Goal: Communication & Community: Answer question/provide support

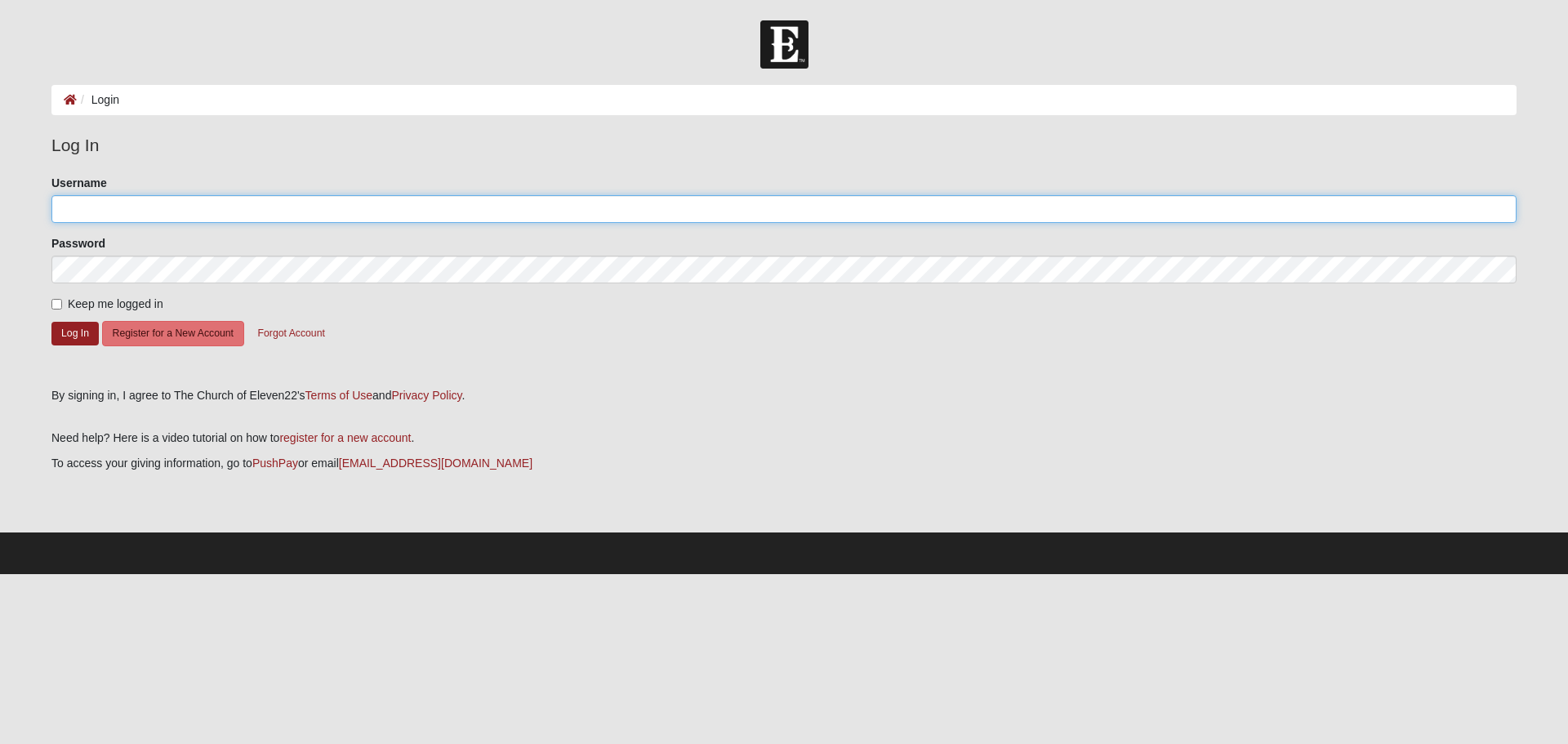
click at [105, 205] on input "Username" at bounding box center [784, 209] width 1465 height 28
type input "Valle1549"
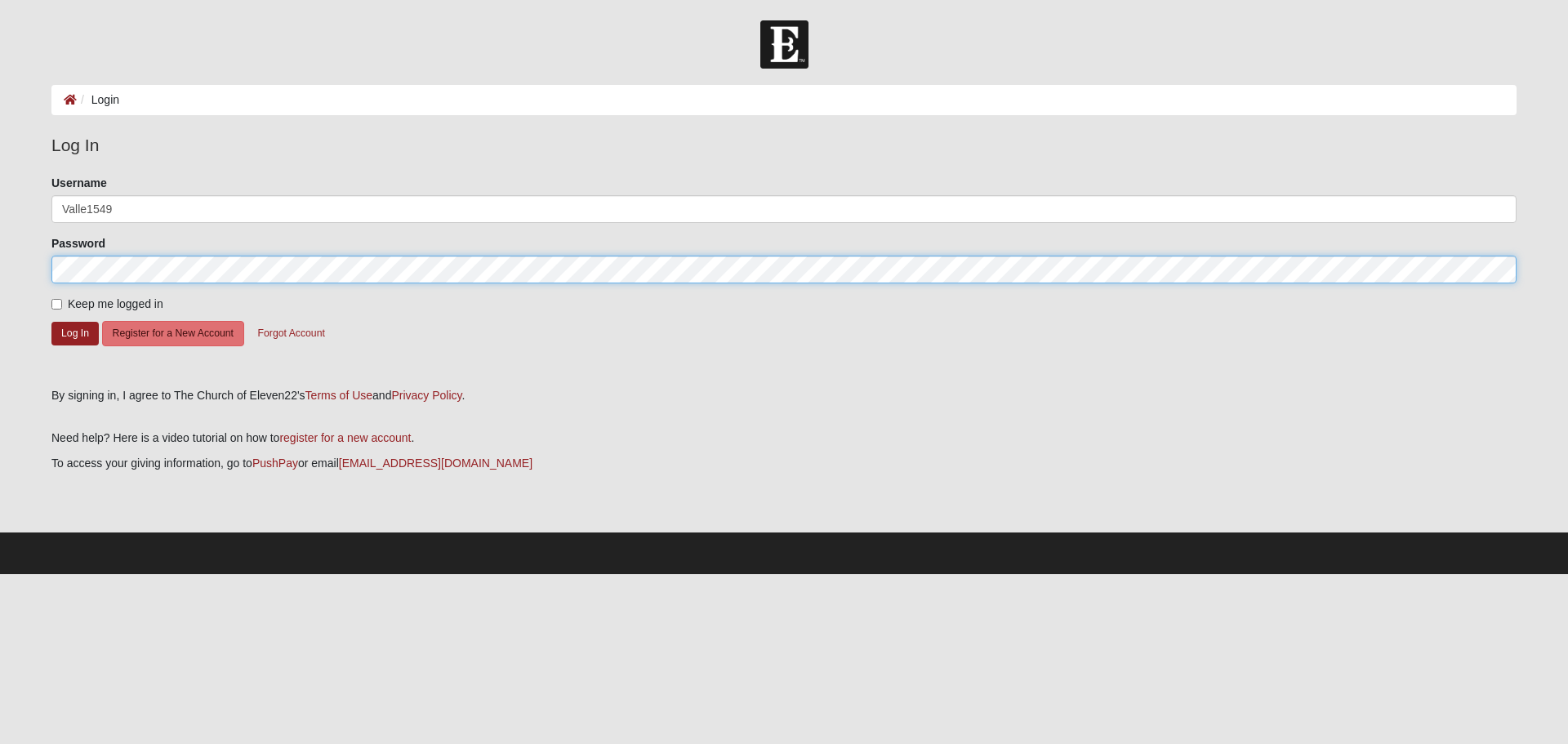
click at [51, 322] on button "Log In" at bounding box center [75, 333] width 47 height 24
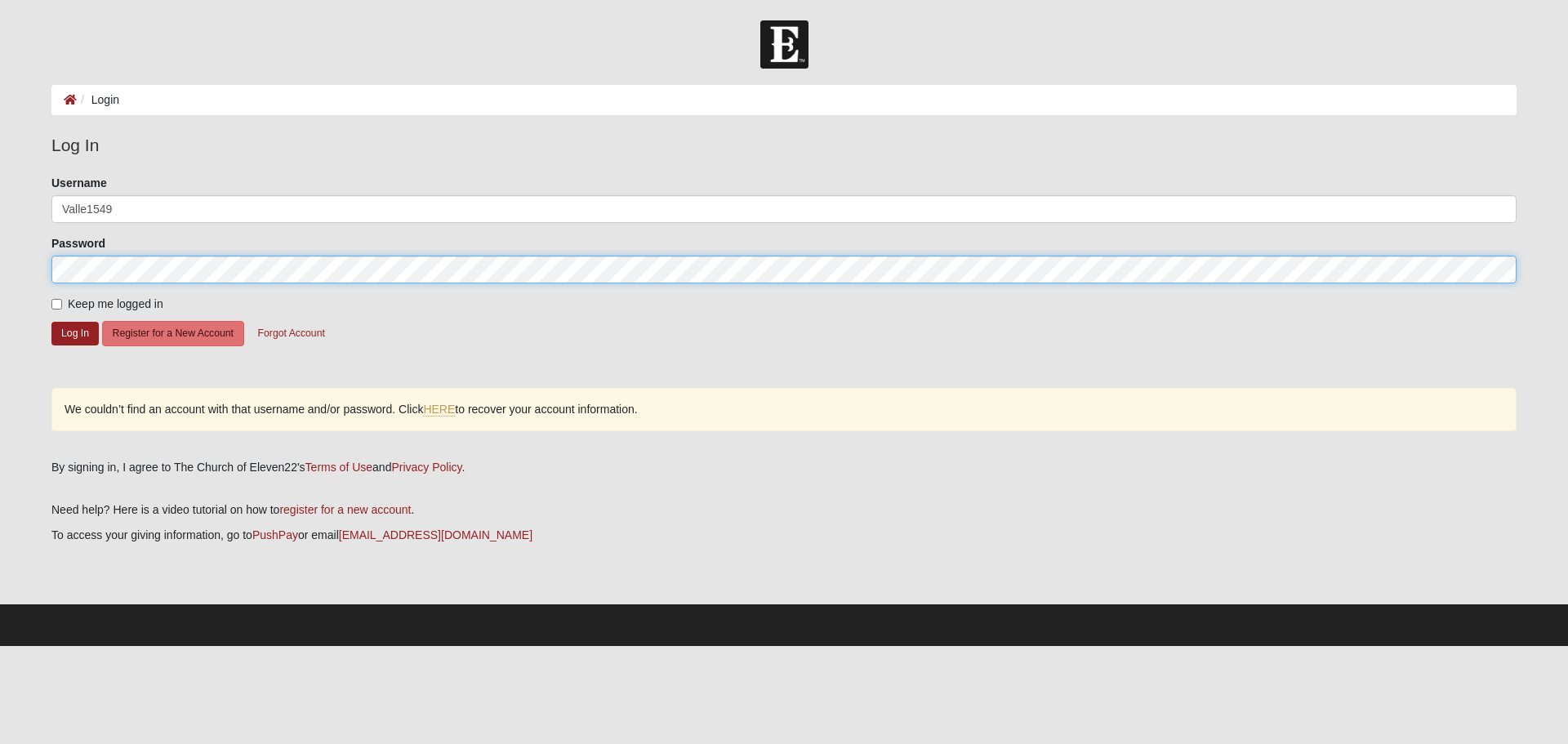
click at [31, 271] on form "Log In Login Login Error Log In Please correct the following: Username Valle154…" at bounding box center [784, 332] width 1568 height 625
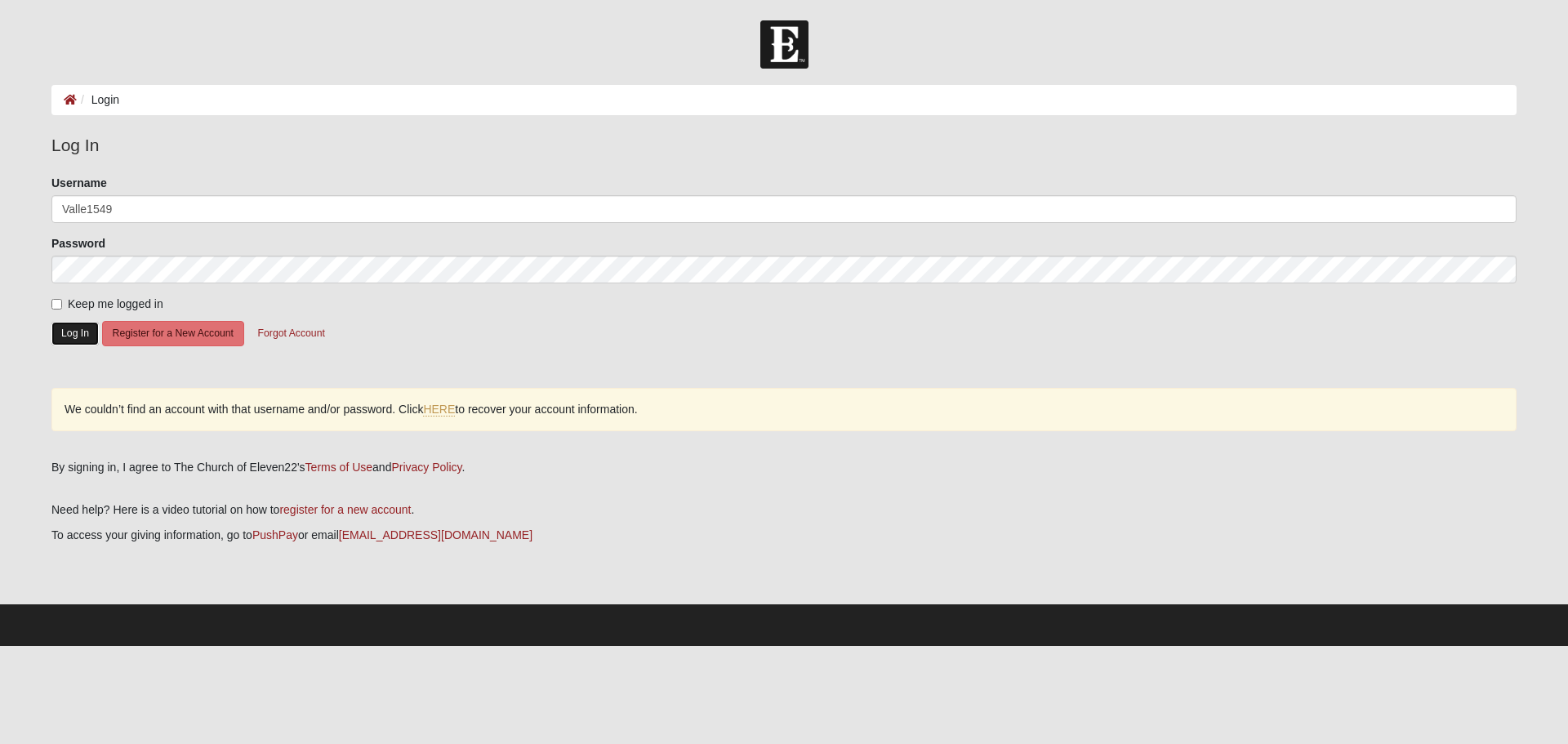
click at [61, 332] on button "Log In" at bounding box center [75, 333] width 47 height 24
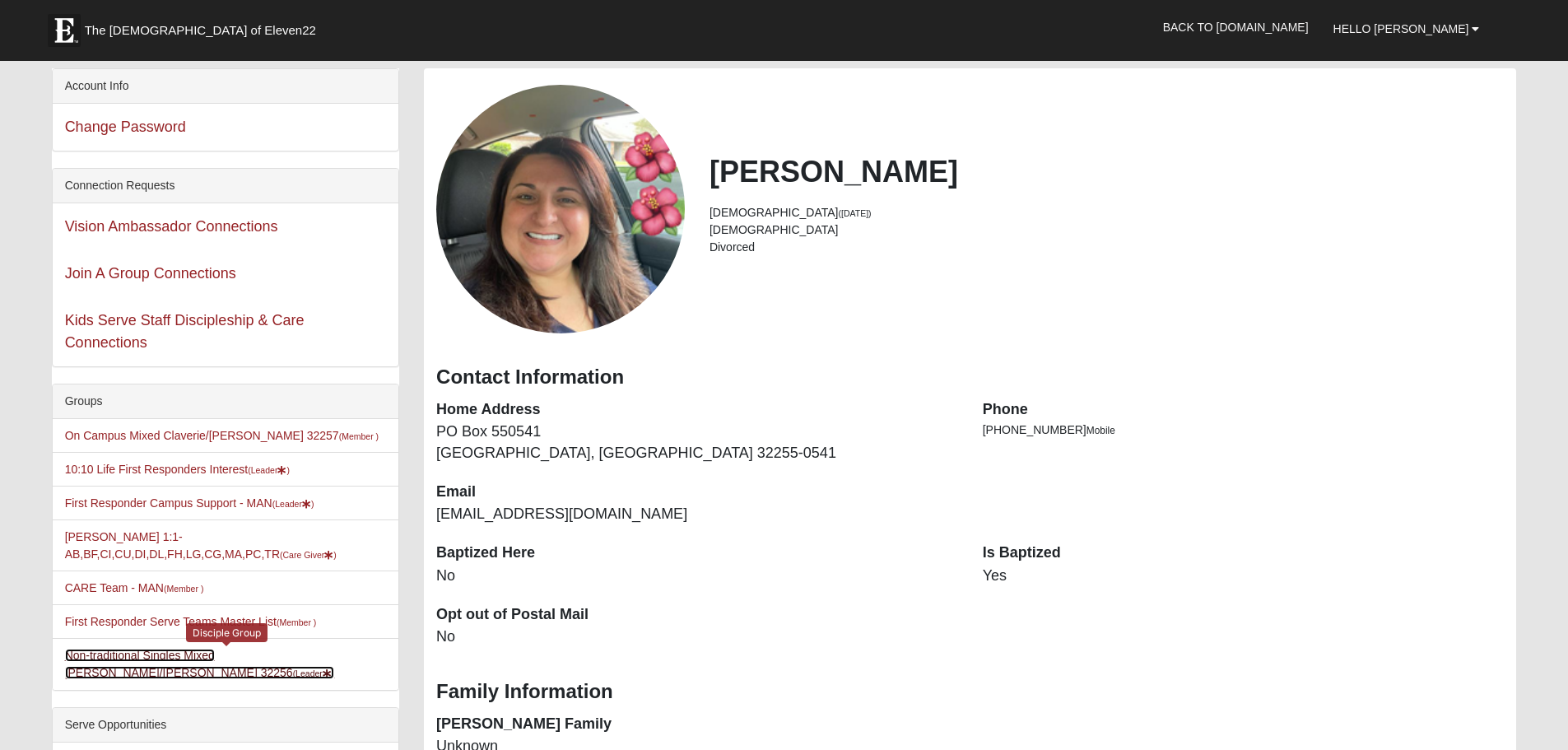
drag, startPoint x: 252, startPoint y: 653, endPoint x: 269, endPoint y: 650, distance: 17.3
click at [253, 652] on link "Non-traditional Singles Mixed Valle/Mooneyhan 32256 (Leader )" at bounding box center [200, 663] width 270 height 31
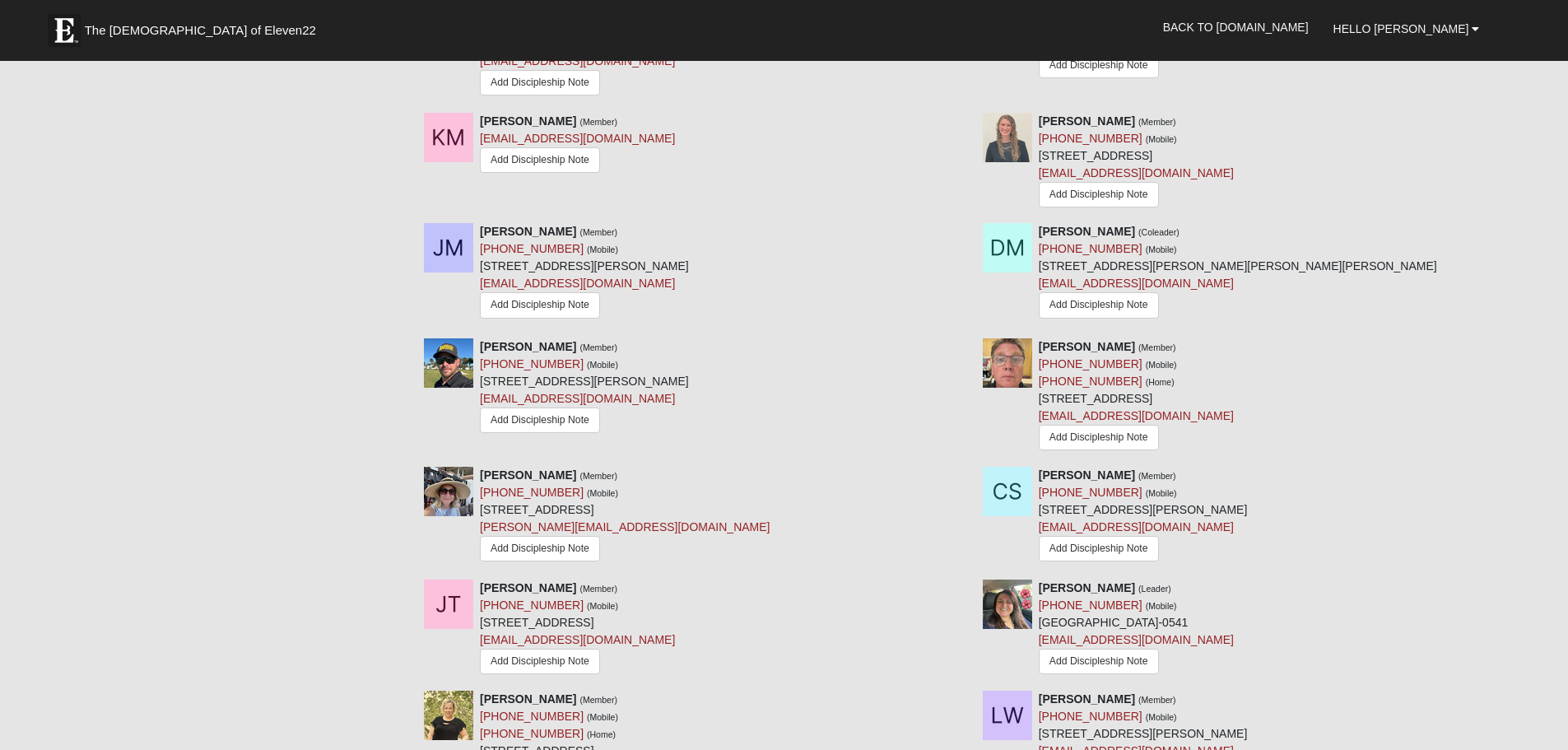
scroll to position [1728, 0]
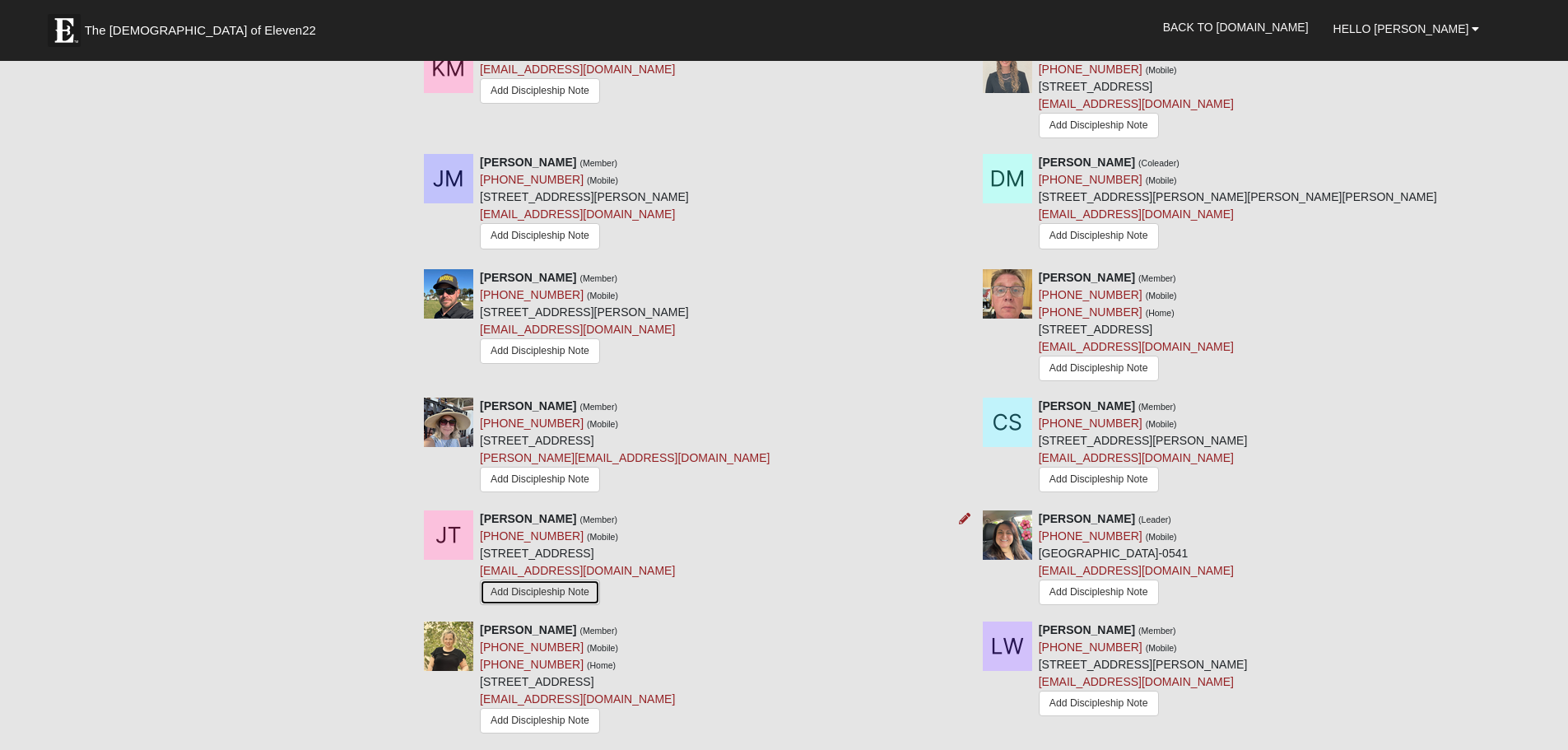
click at [546, 594] on link "Add Discipleship Note" at bounding box center [540, 592] width 120 height 25
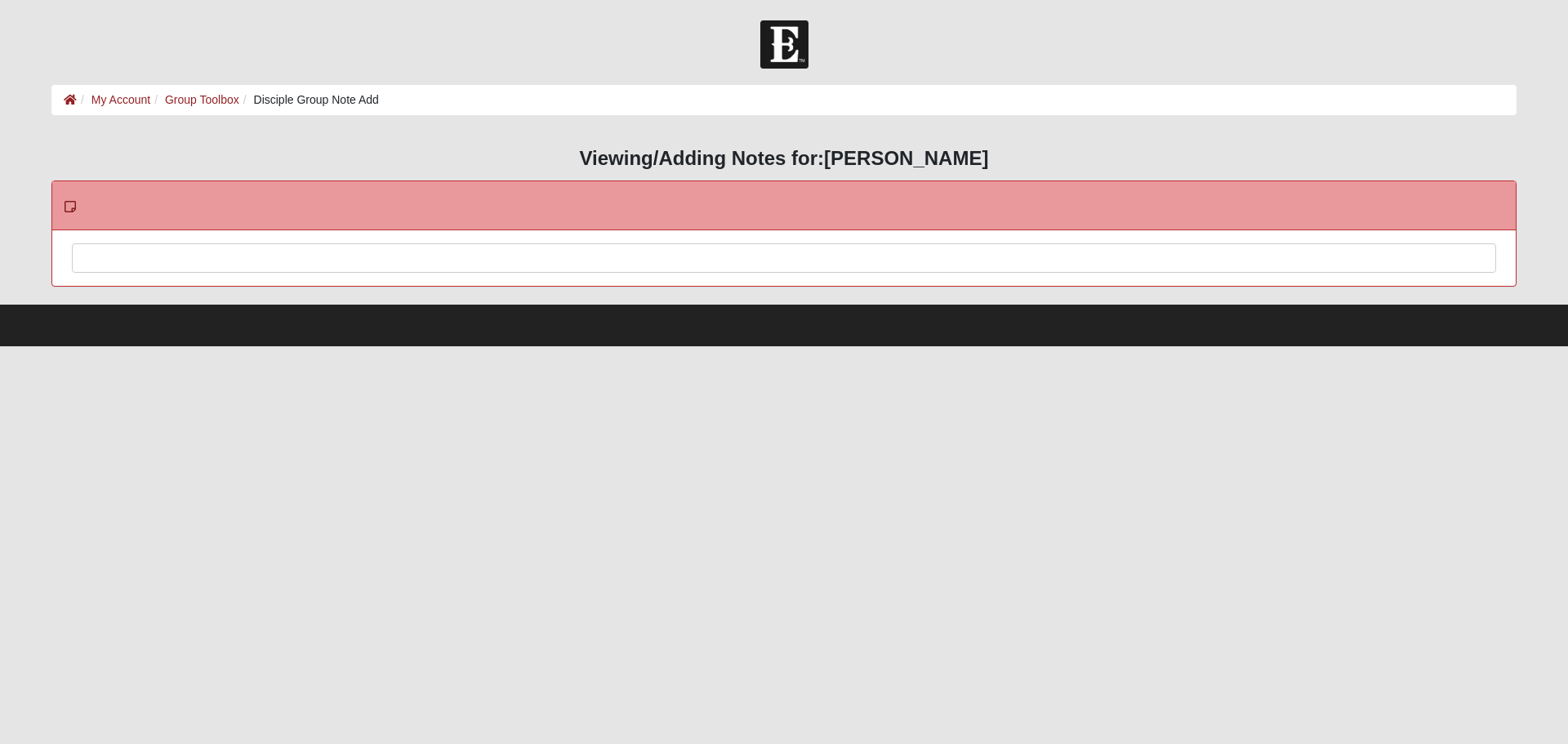
click at [184, 257] on div at bounding box center [784, 279] width 1423 height 72
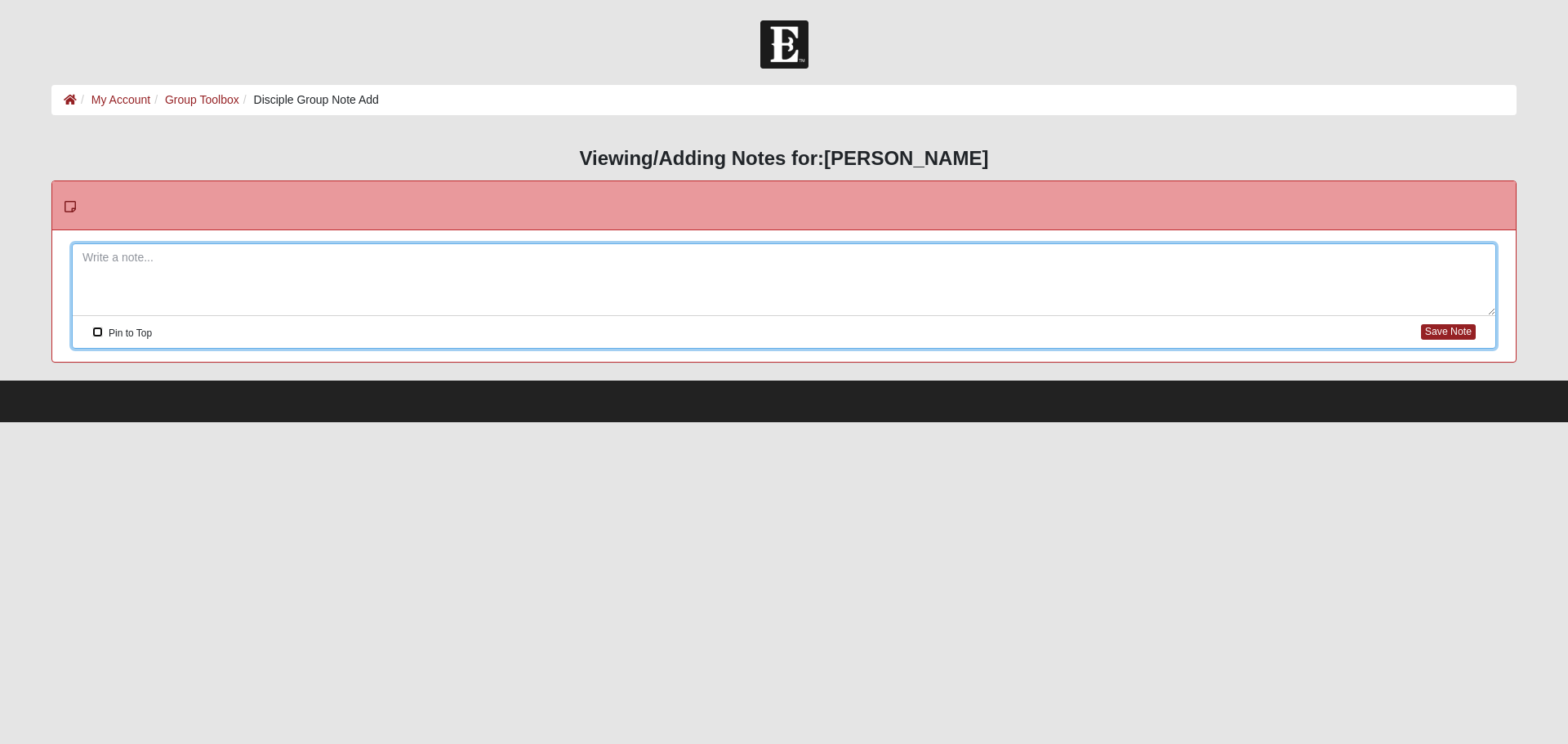
click at [95, 336] on input "Pin to Top" at bounding box center [98, 332] width 11 height 11
click at [93, 327] on input "Pin to Top" at bounding box center [98, 332] width 11 height 11
click at [99, 328] on input "Pin to Top" at bounding box center [98, 332] width 11 height 11
checkbox input "true"
click at [122, 259] on div at bounding box center [784, 279] width 1423 height 72
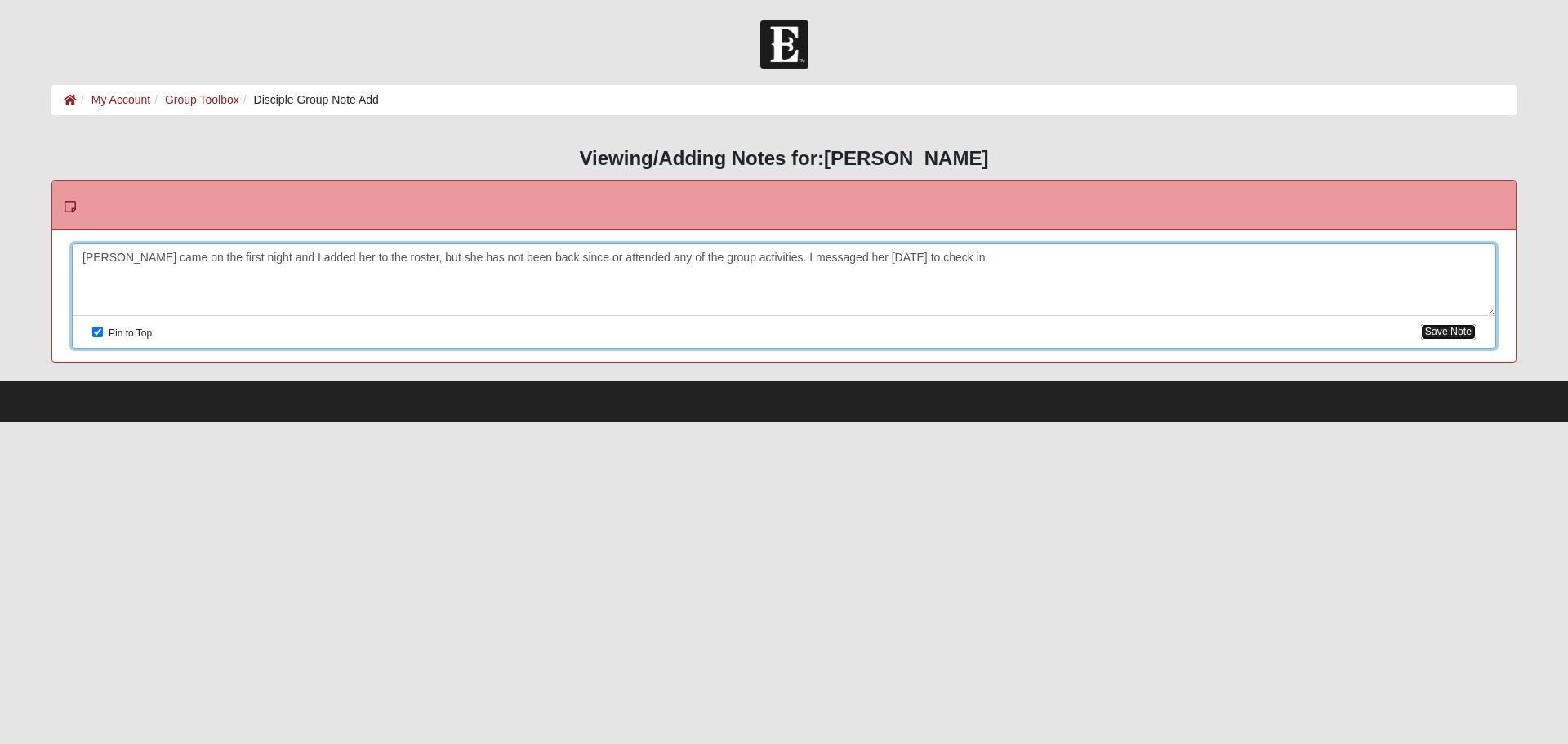
click at [1462, 330] on button "Save Note" at bounding box center [1448, 332] width 55 height 15
checkbox input "false"
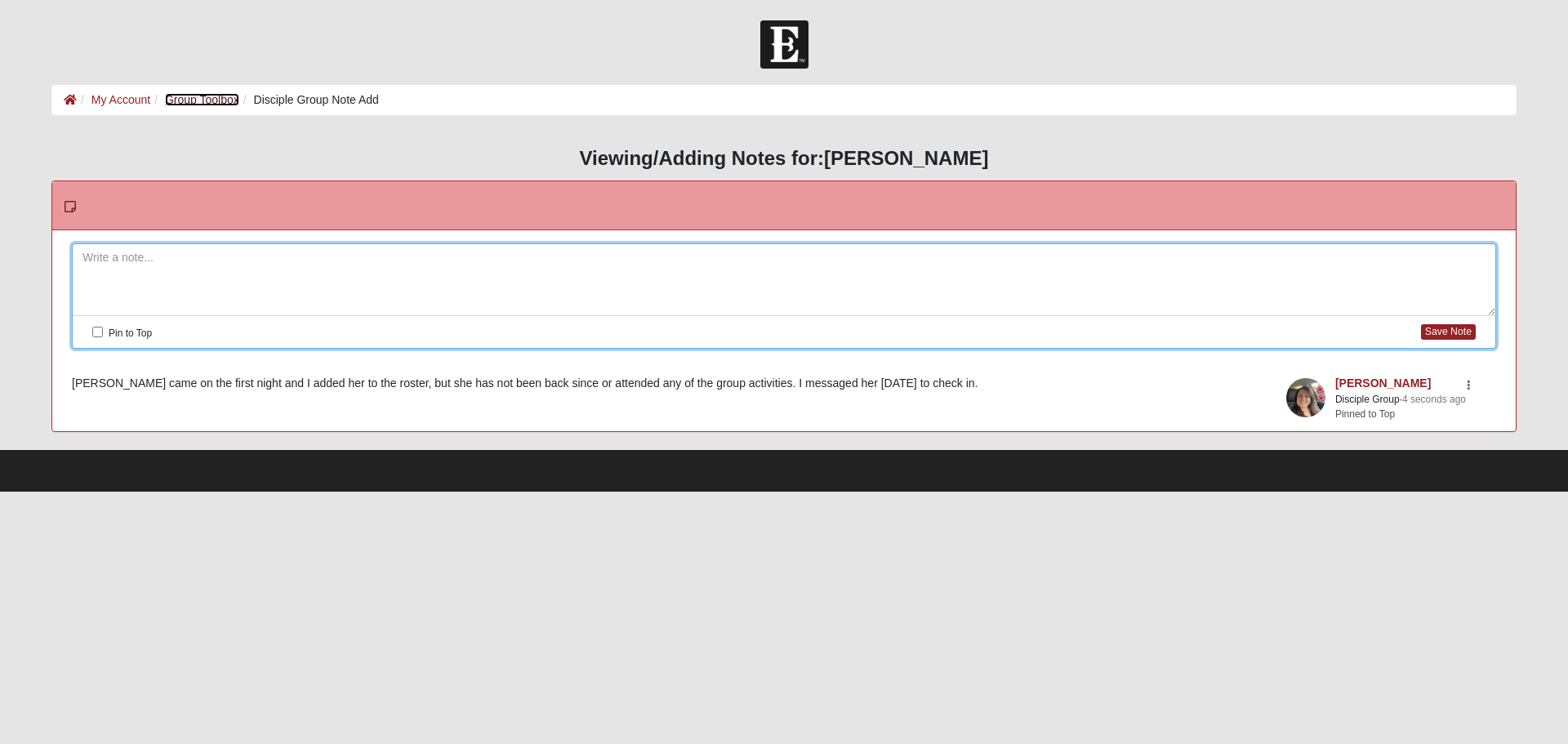
click at [214, 97] on link "Group Toolbox" at bounding box center [202, 100] width 74 height 13
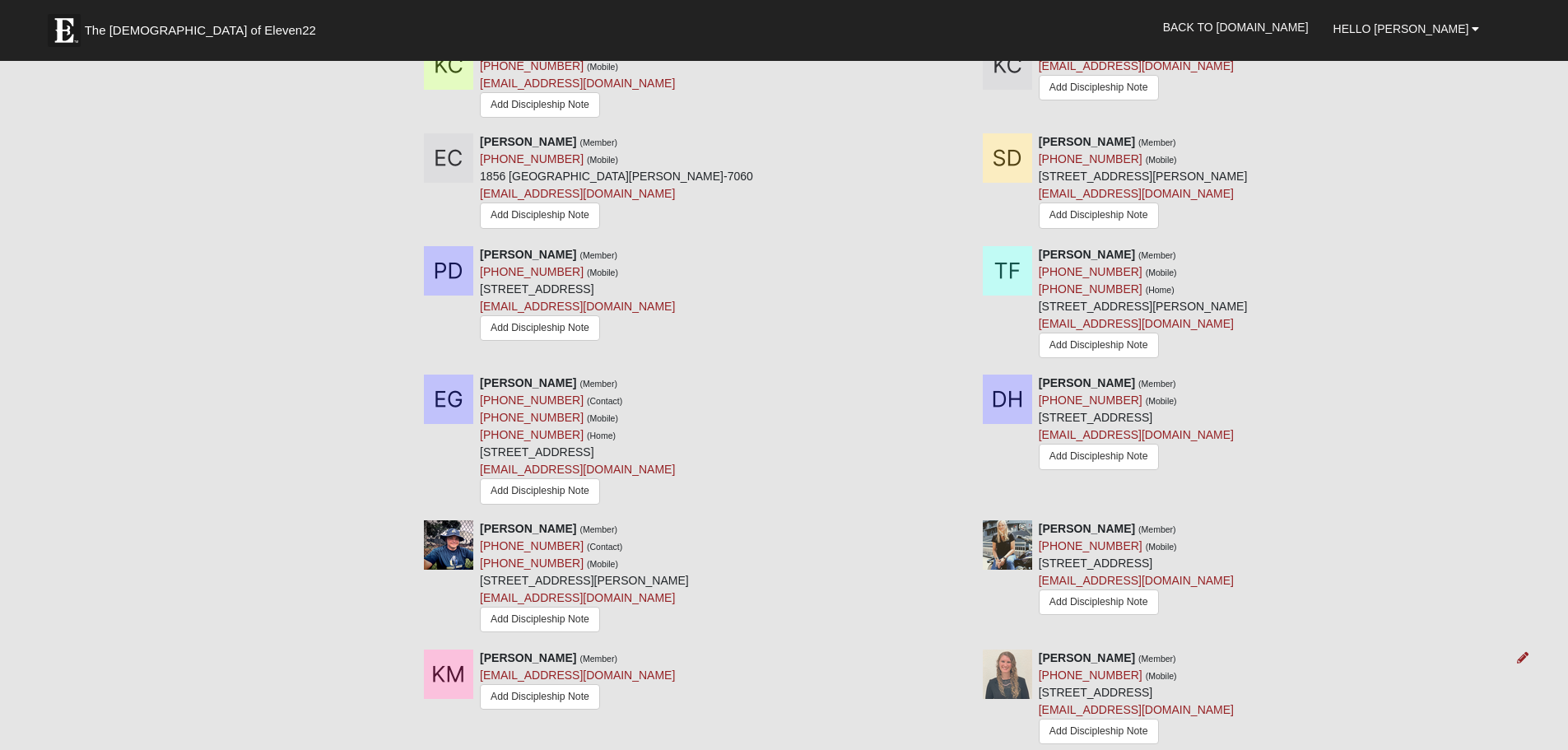
scroll to position [1070, 0]
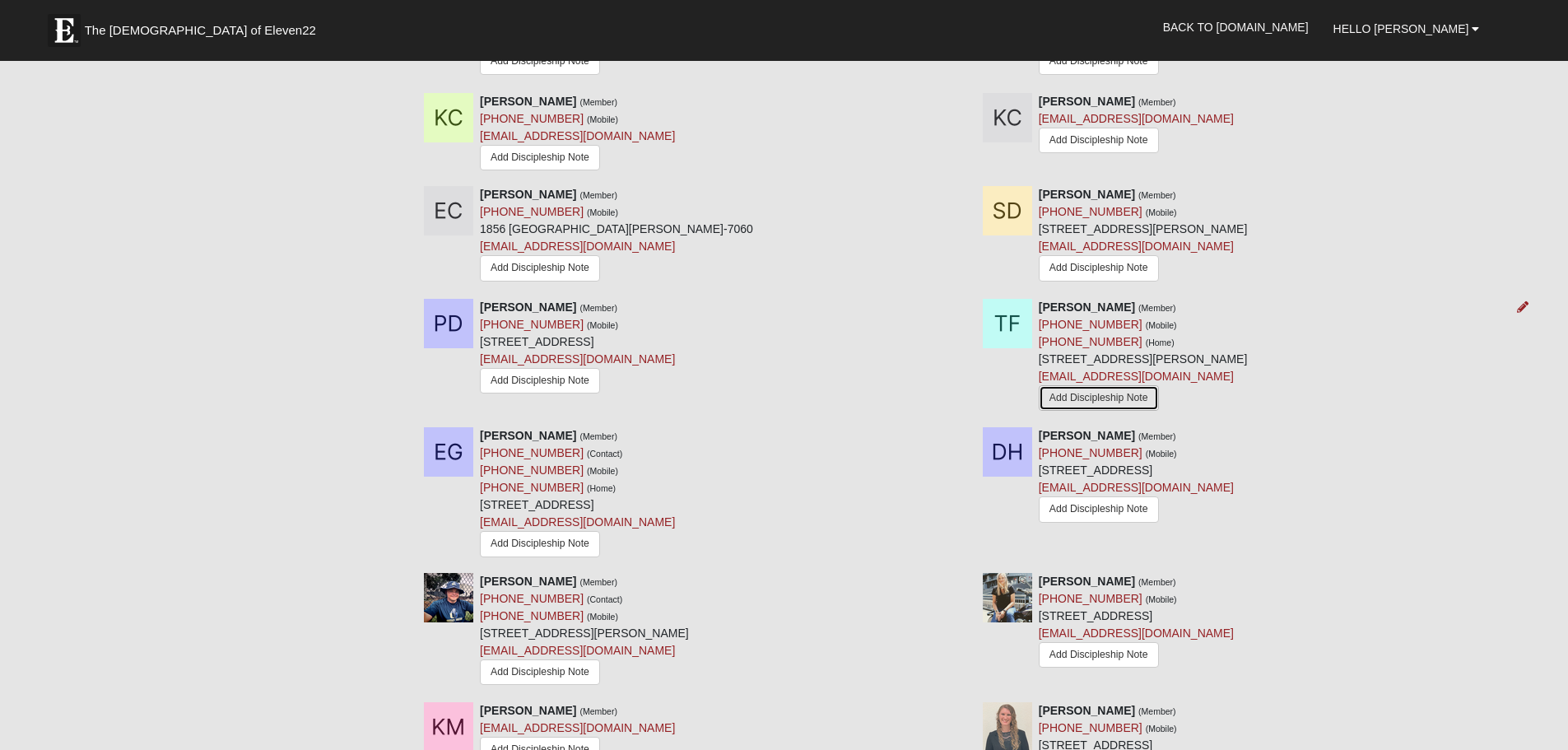
click at [1118, 398] on link "Add Discipleship Note" at bounding box center [1099, 398] width 120 height 25
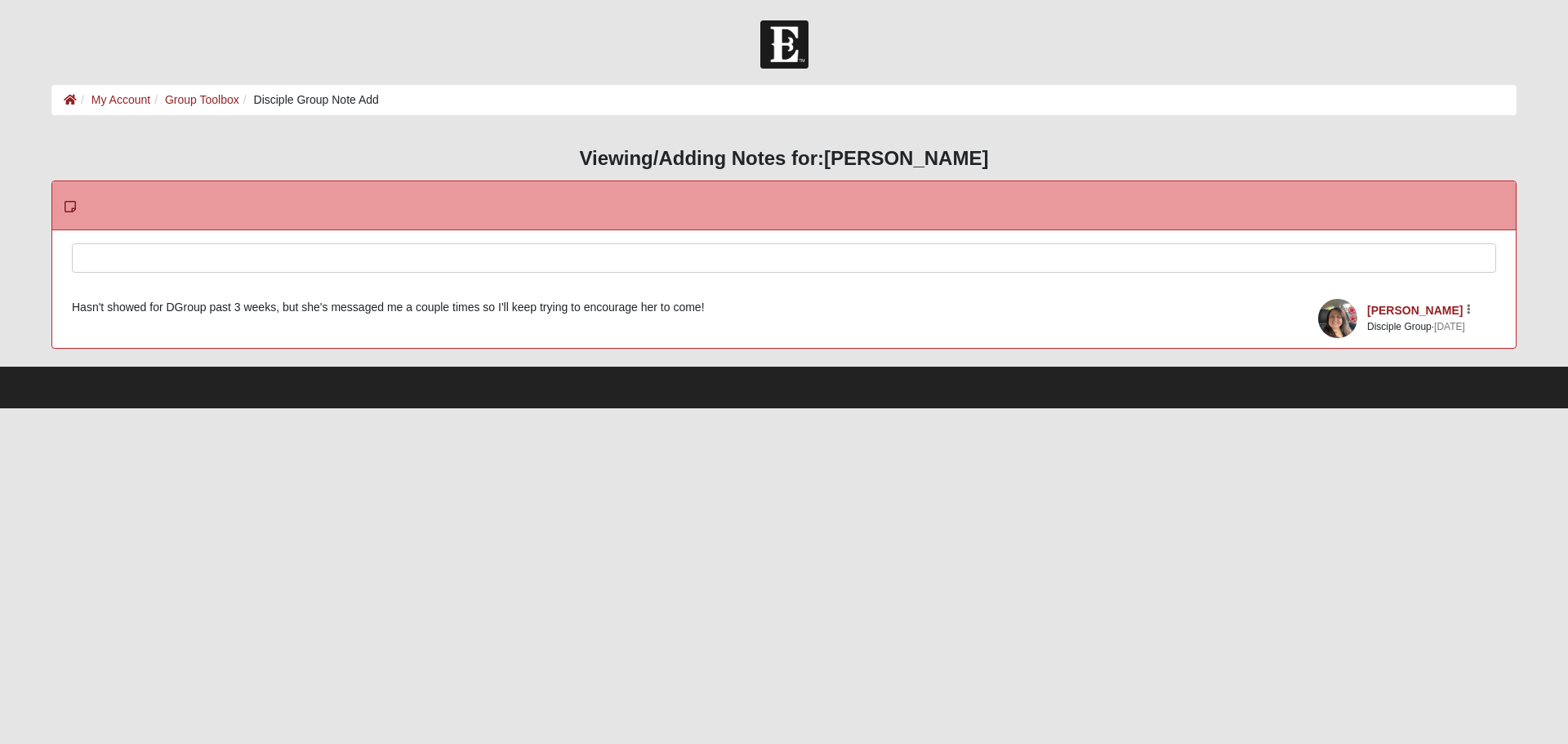
click at [137, 258] on div at bounding box center [784, 279] width 1423 height 72
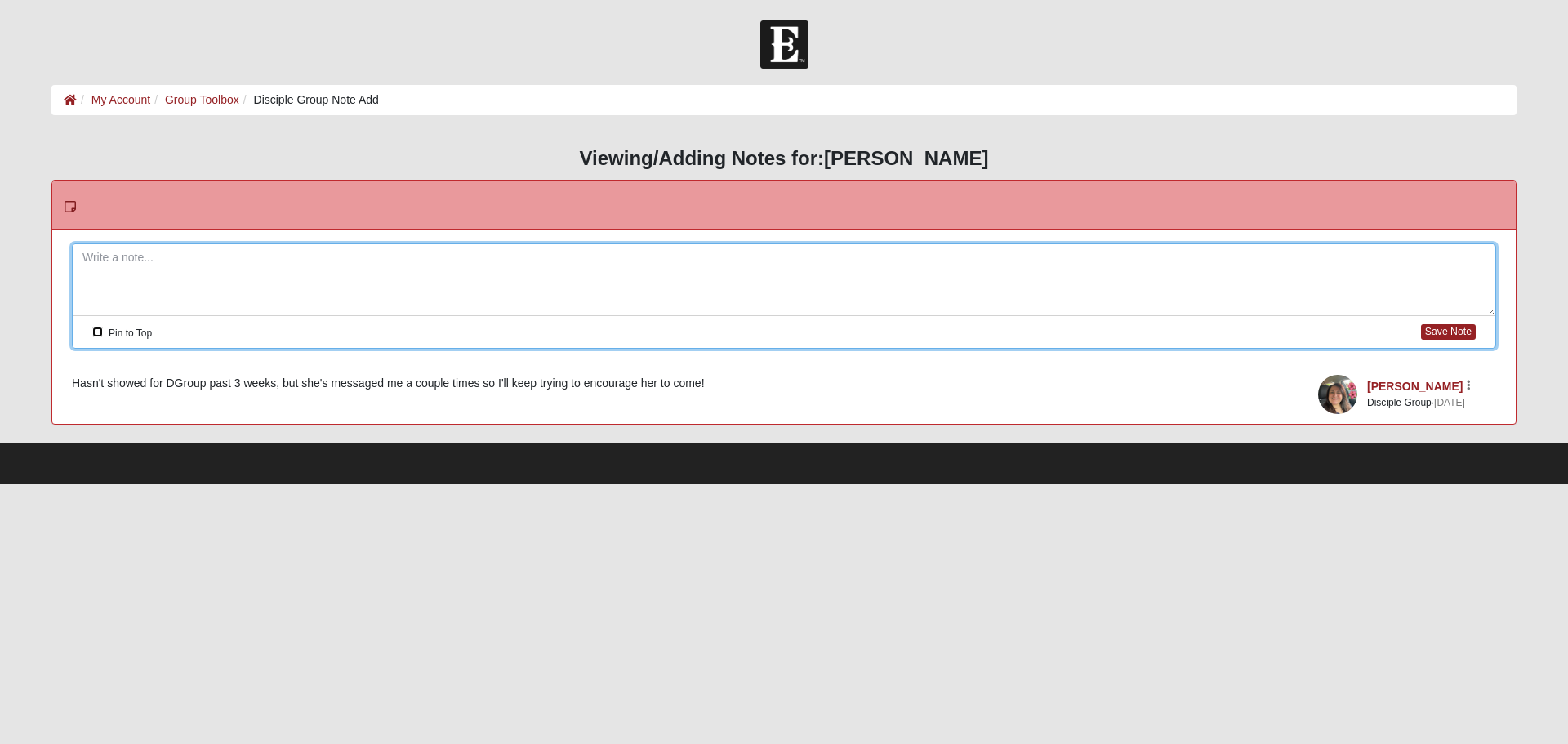
click at [94, 332] on input "Pin to Top" at bounding box center [98, 332] width 11 height 11
checkbox input "true"
click at [141, 258] on div at bounding box center [784, 279] width 1423 height 72
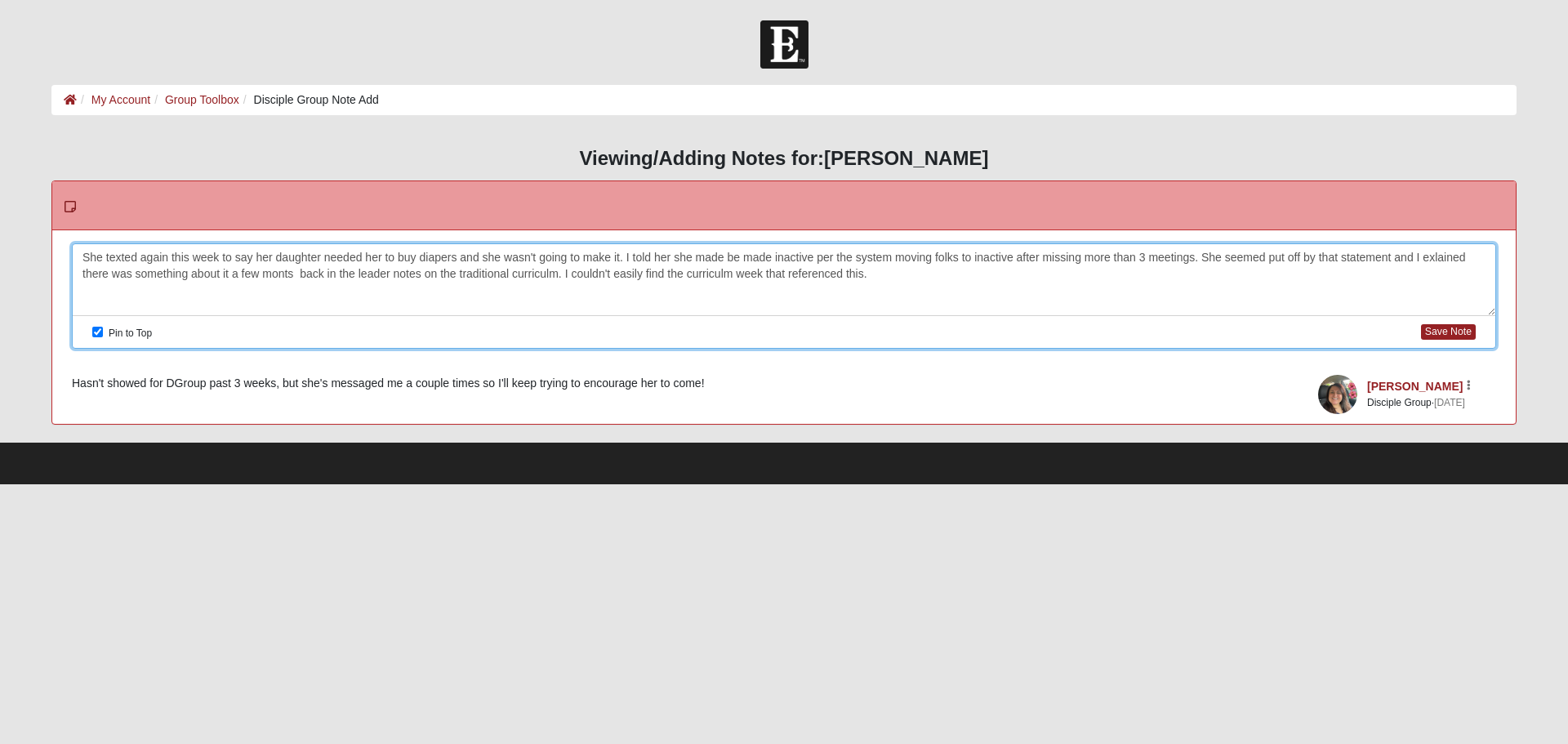
click at [895, 279] on div "She texted again this week to say her daughter needed her to buy diapers and sh…" at bounding box center [784, 279] width 1423 height 72
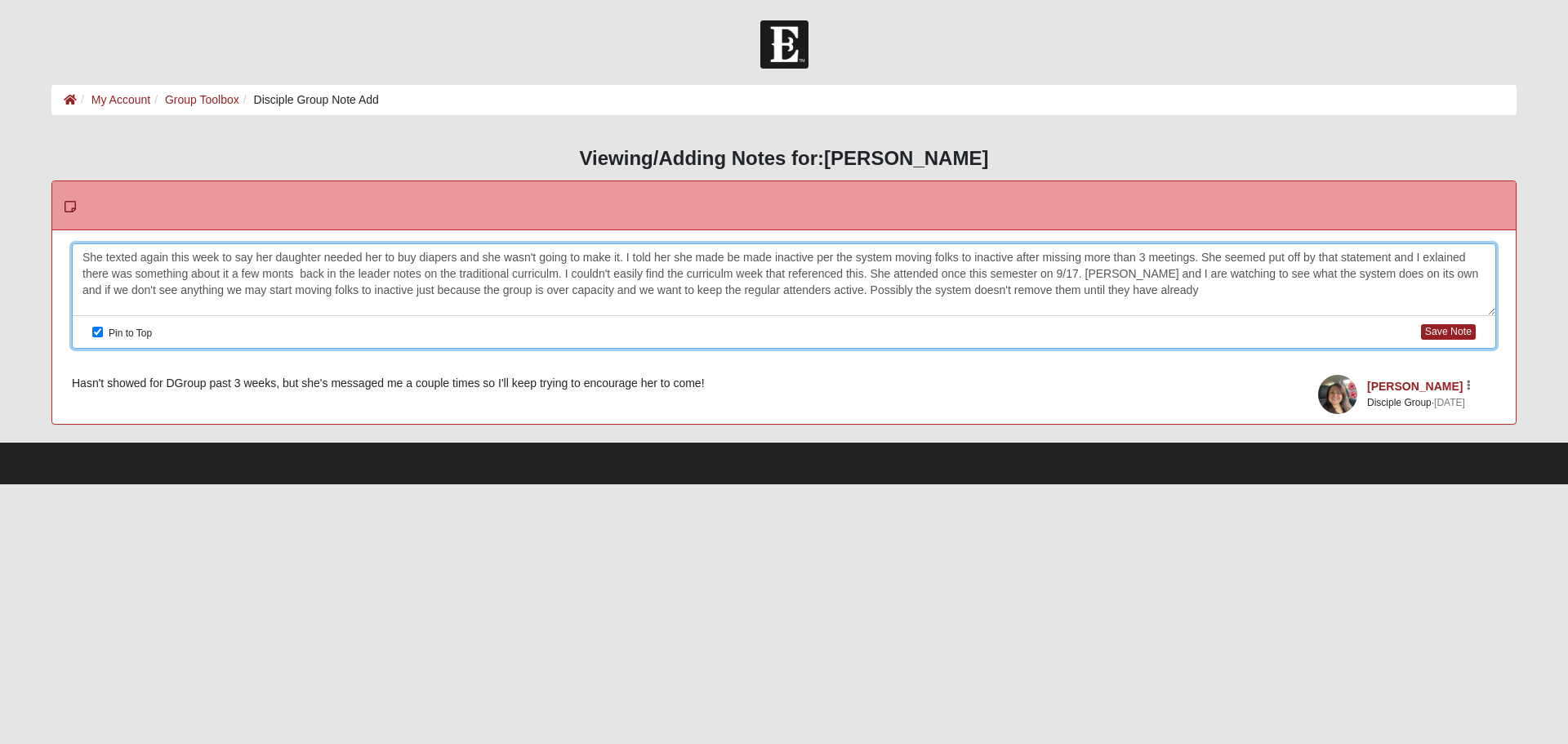
click at [290, 273] on div "She texted again this week to say her daughter needed her to buy diapers and sh…" at bounding box center [784, 279] width 1423 height 72
click at [1164, 287] on div "She texted again this week to say her daughter needed her to buy diapers and sh…" at bounding box center [784, 279] width 1423 height 72
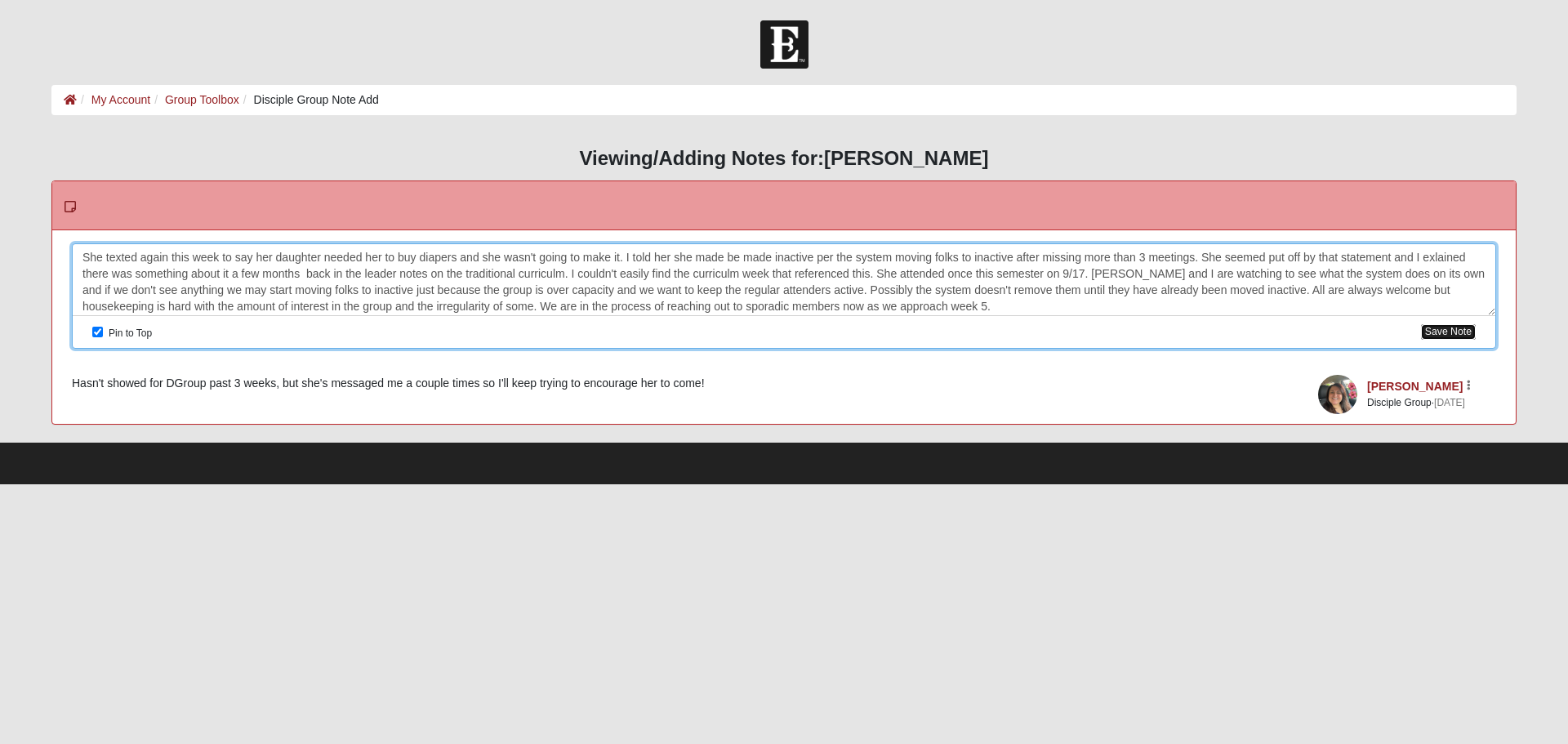
click at [1447, 329] on button "Save Note" at bounding box center [1448, 332] width 55 height 15
checkbox input "false"
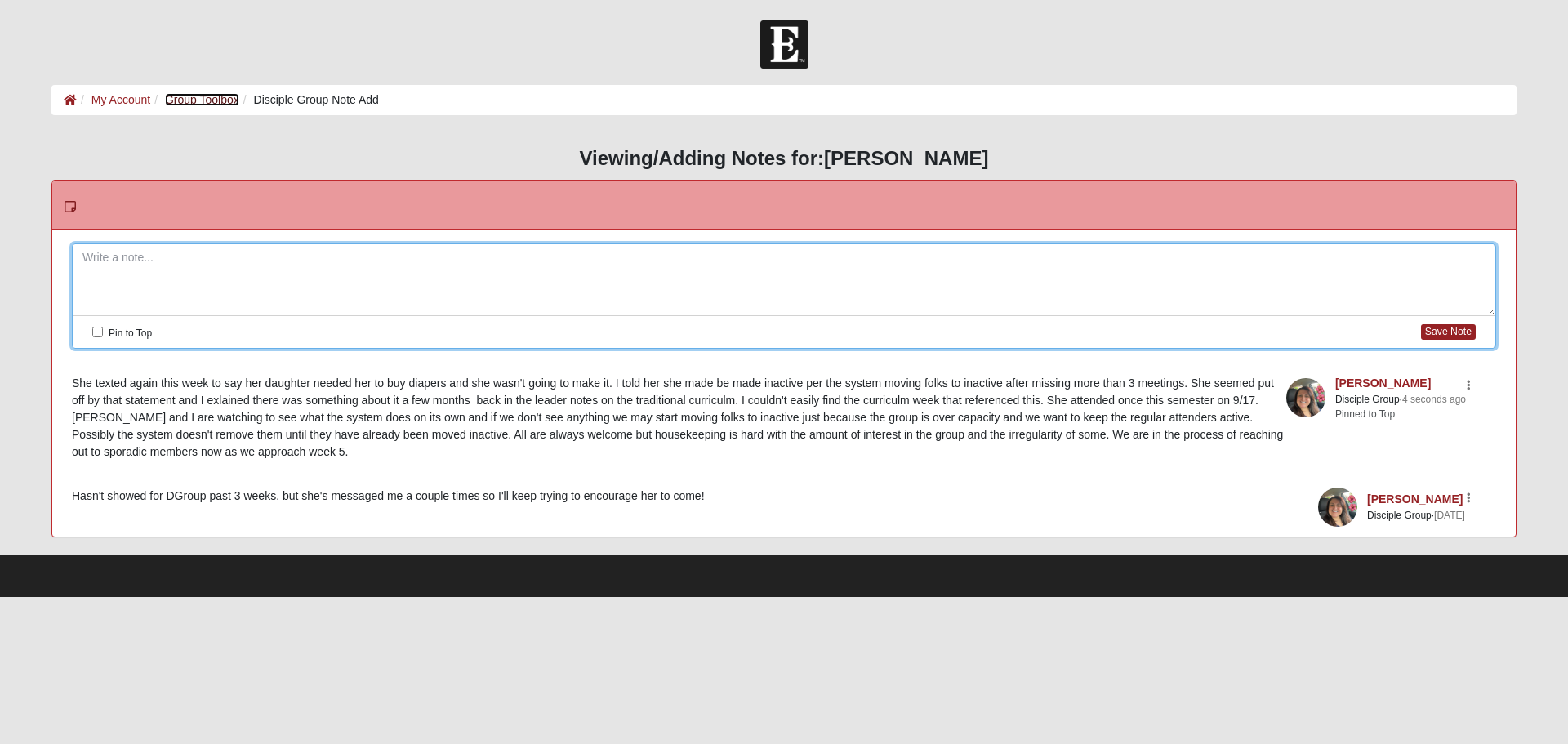
click at [201, 95] on link "Group Toolbox" at bounding box center [202, 100] width 74 height 13
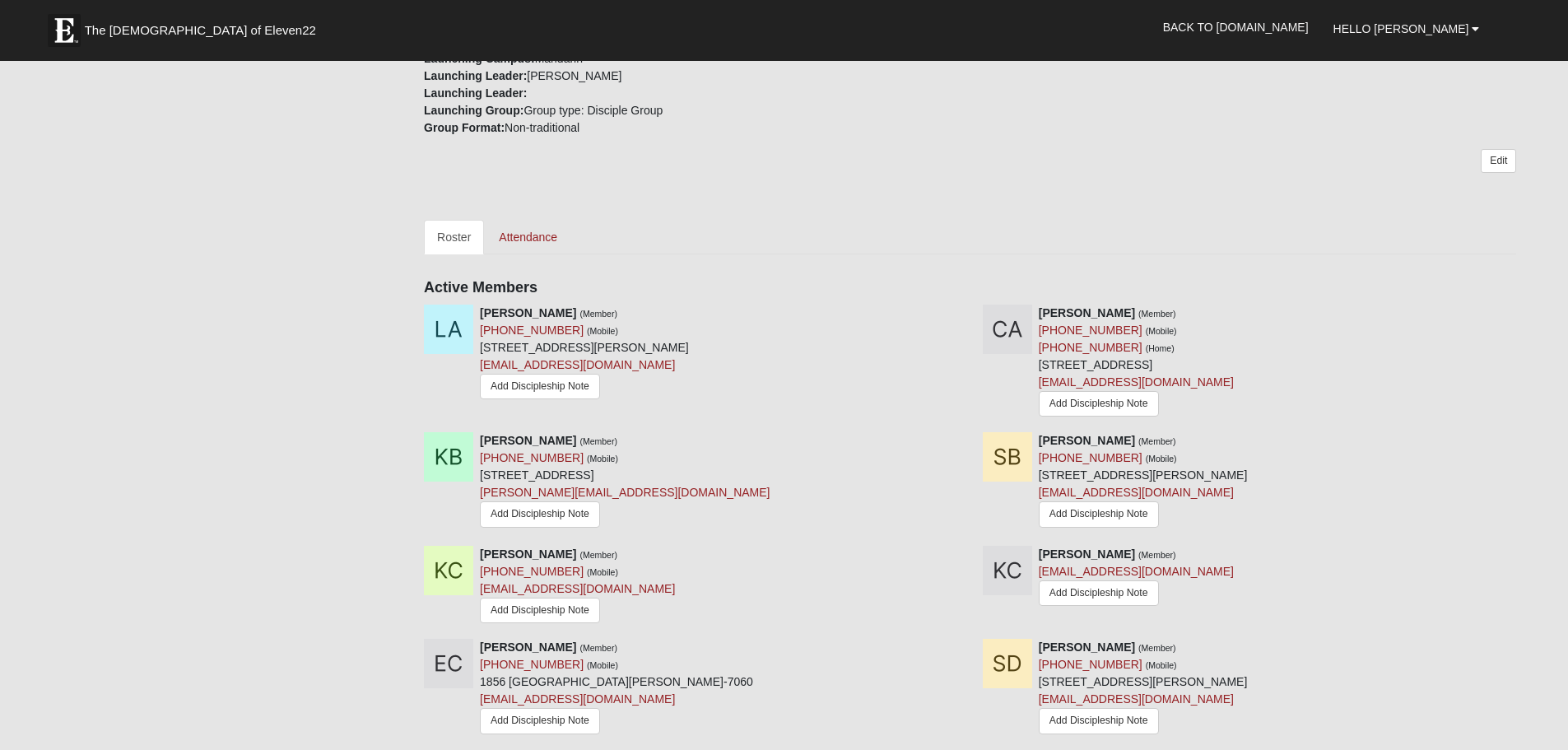
scroll to position [658, 0]
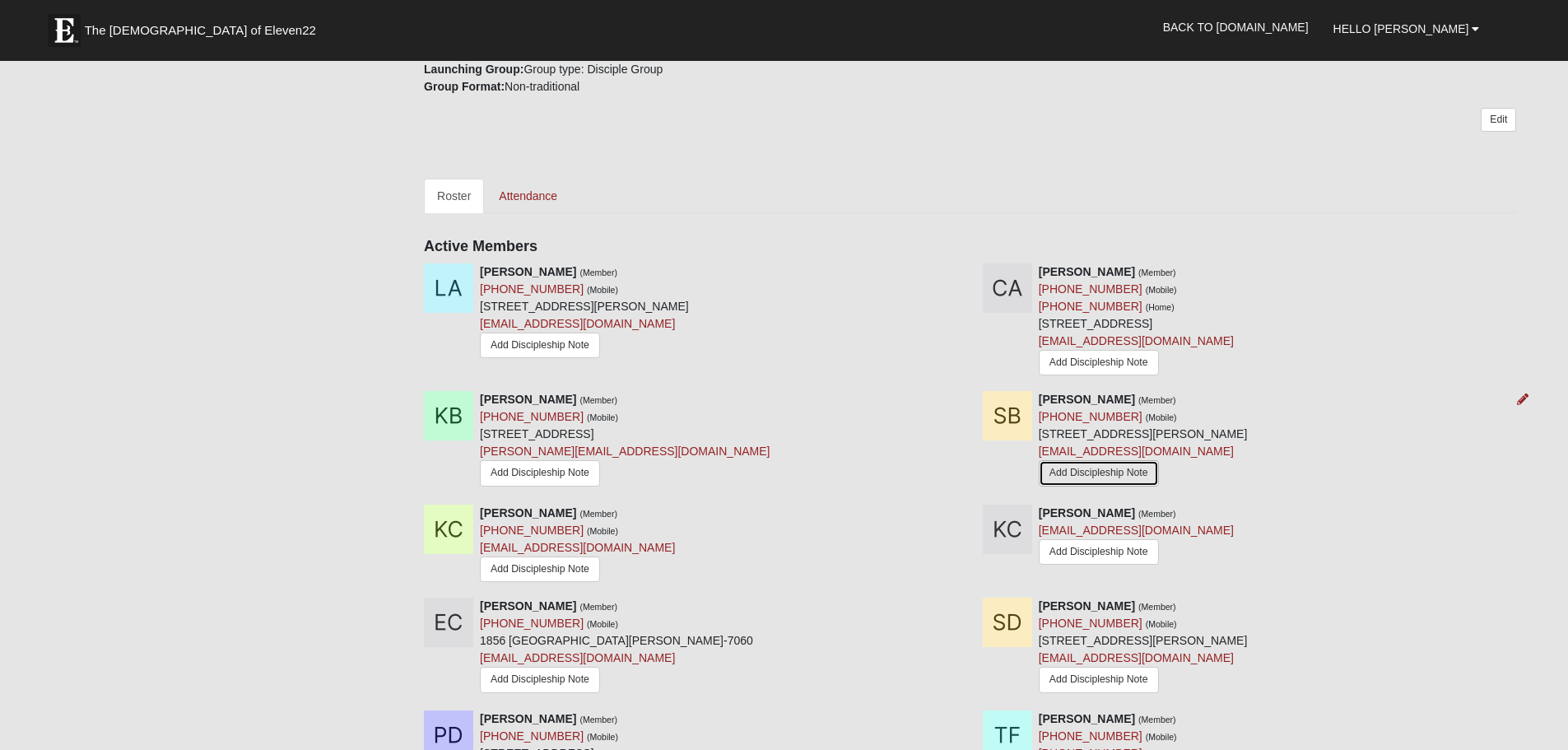
click at [1130, 467] on link "Add Discipleship Note" at bounding box center [1099, 473] width 120 height 25
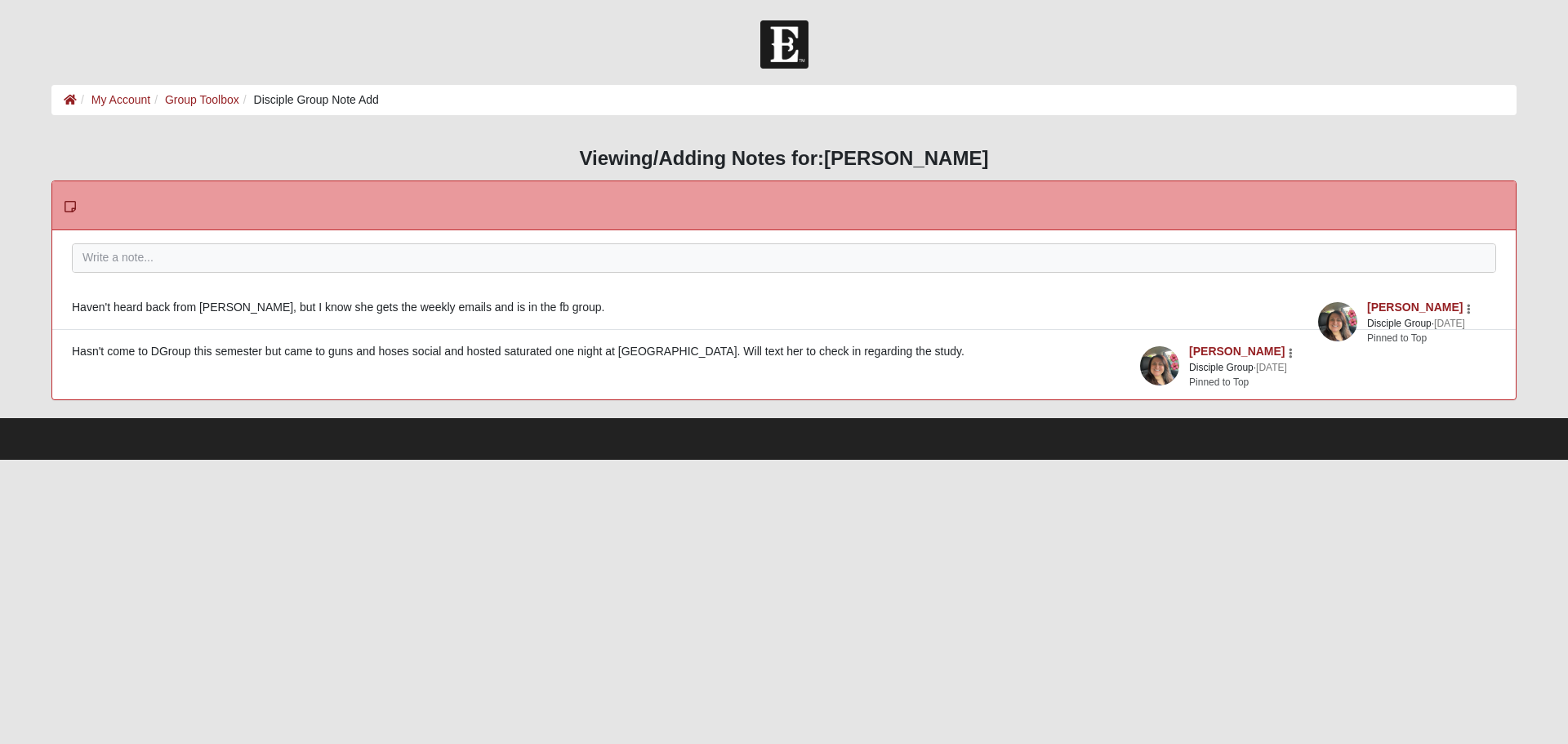
click at [204, 93] on li "Group Toolbox" at bounding box center [195, 100] width 89 height 17
click at [206, 98] on link "Group Toolbox" at bounding box center [202, 100] width 74 height 13
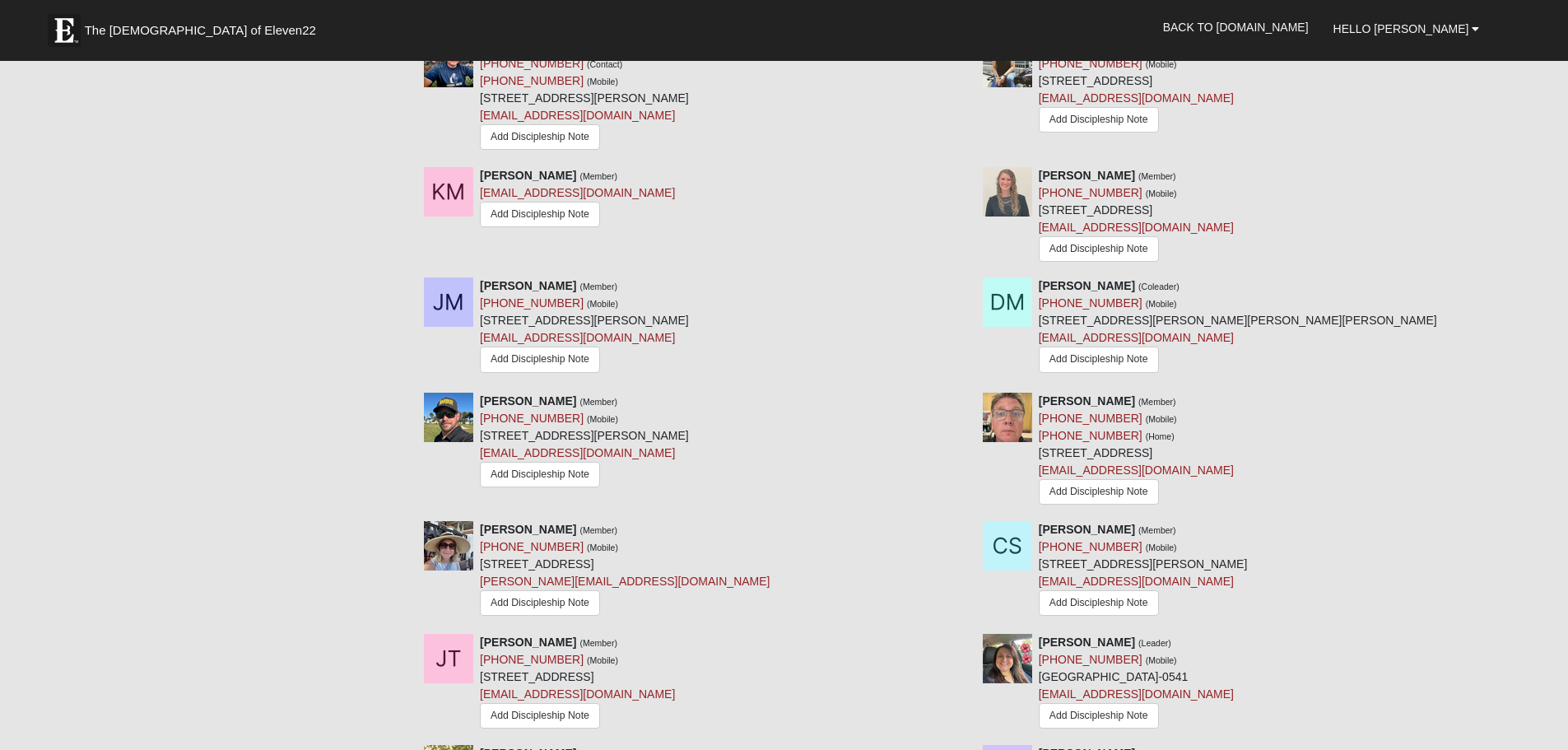
scroll to position [1564, 0]
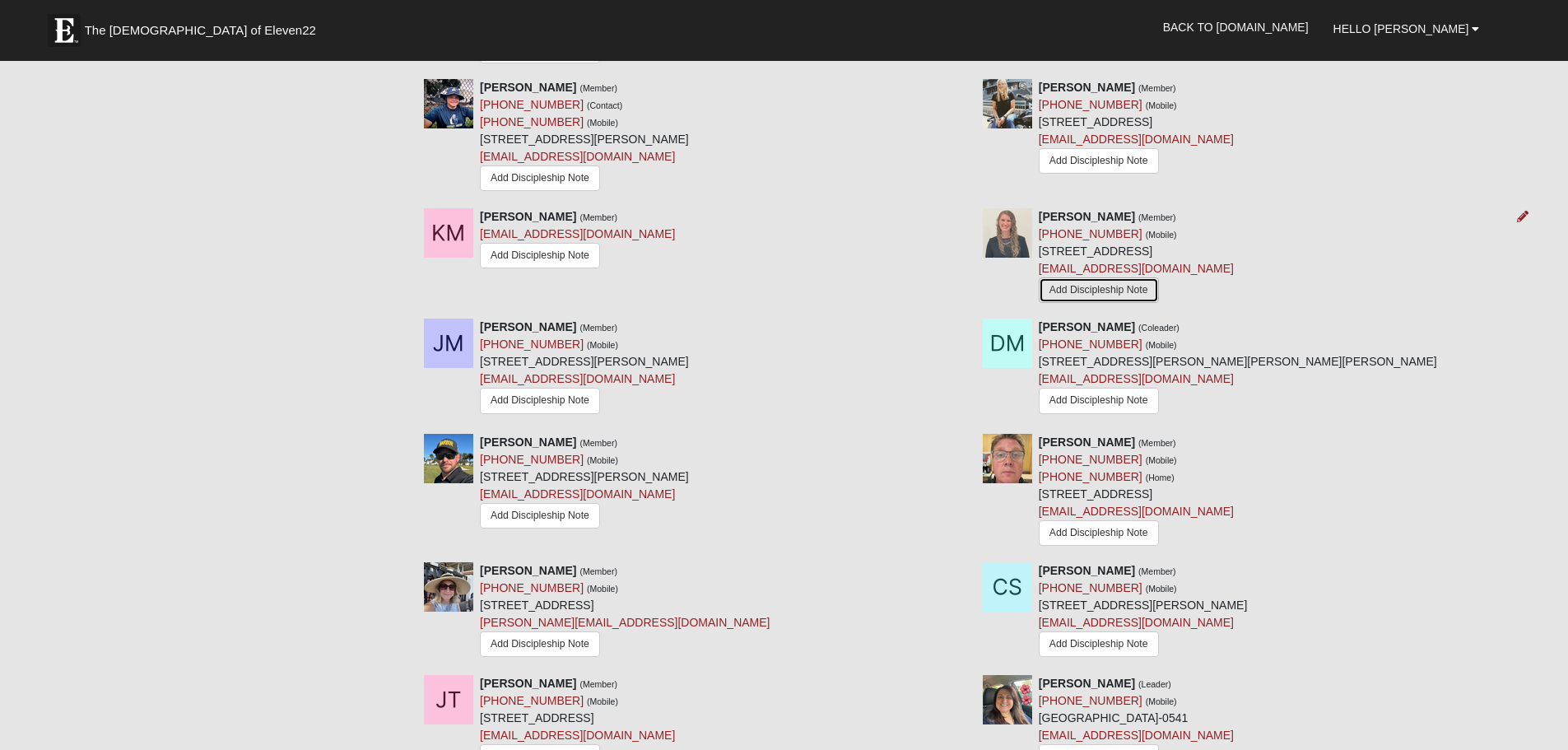
click at [1120, 289] on link "Add Discipleship Note" at bounding box center [1099, 290] width 120 height 25
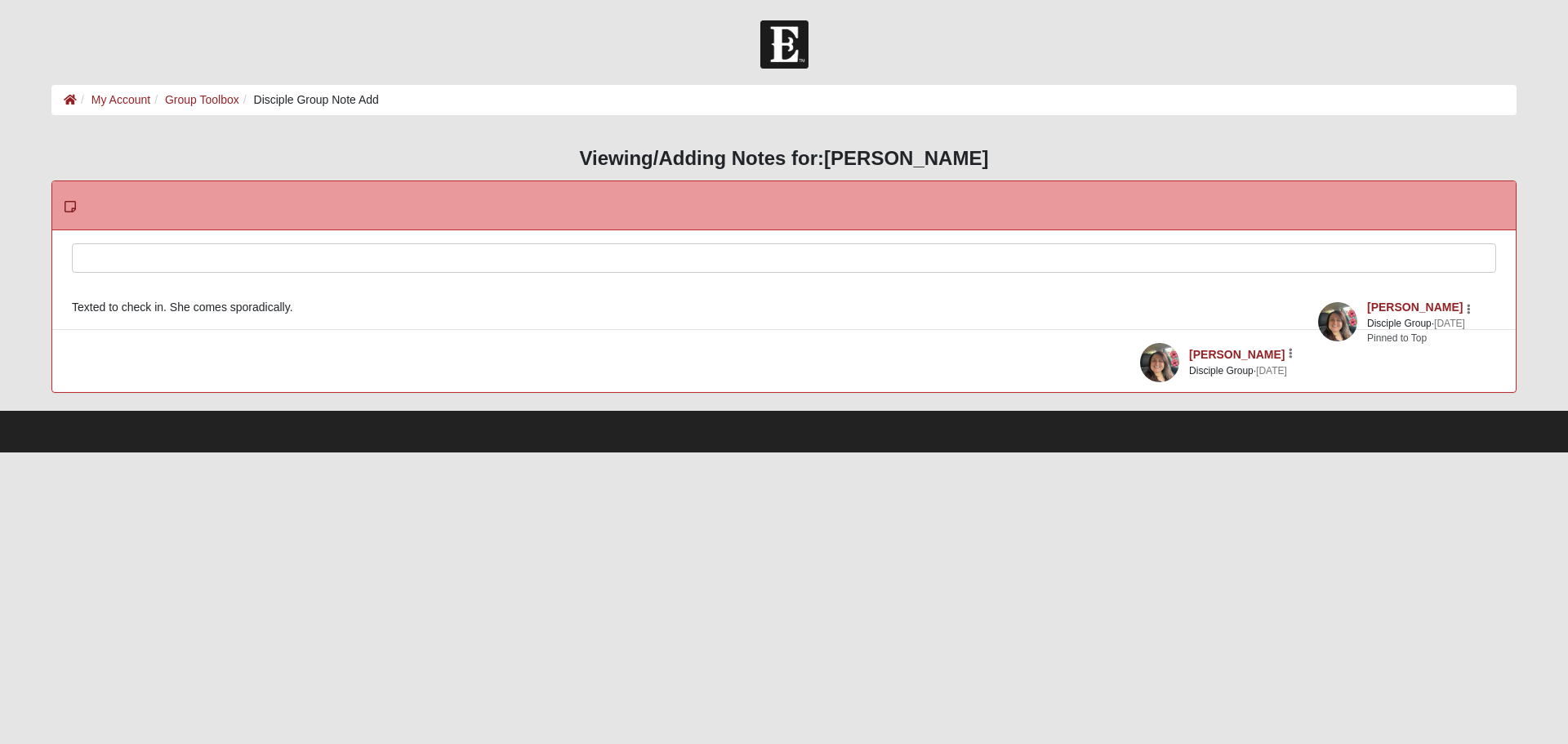
click at [230, 264] on div at bounding box center [784, 279] width 1423 height 72
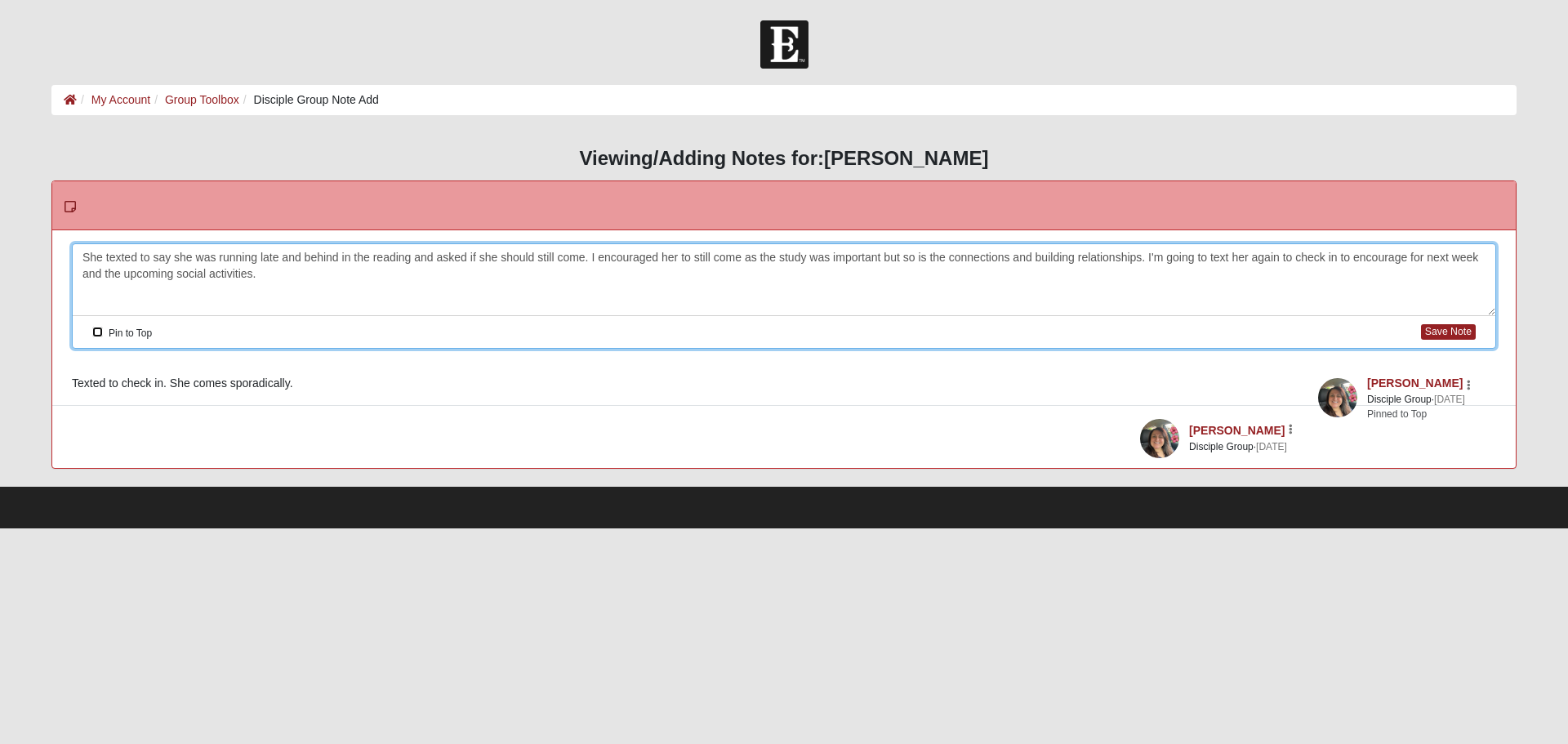
click at [95, 331] on input "Pin to Top" at bounding box center [98, 332] width 11 height 11
drag, startPoint x: 1443, startPoint y: 323, endPoint x: 1447, endPoint y: 333, distance: 10.8
click at [1445, 332] on button "Save Note" at bounding box center [1448, 332] width 55 height 15
checkbox input "false"
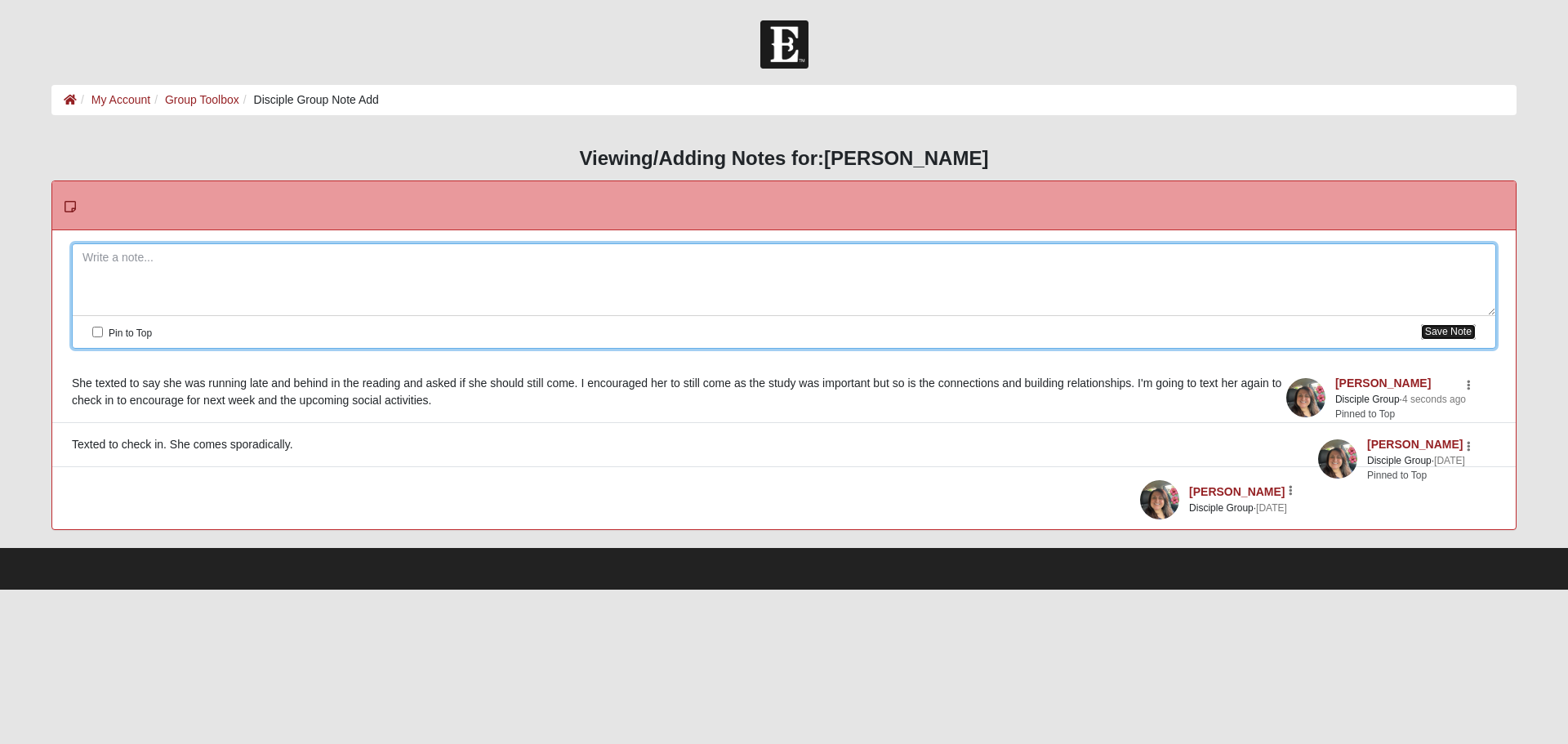
click at [1447, 333] on button "Save Note" at bounding box center [1448, 332] width 55 height 15
